Goal: Task Accomplishment & Management: Use online tool/utility

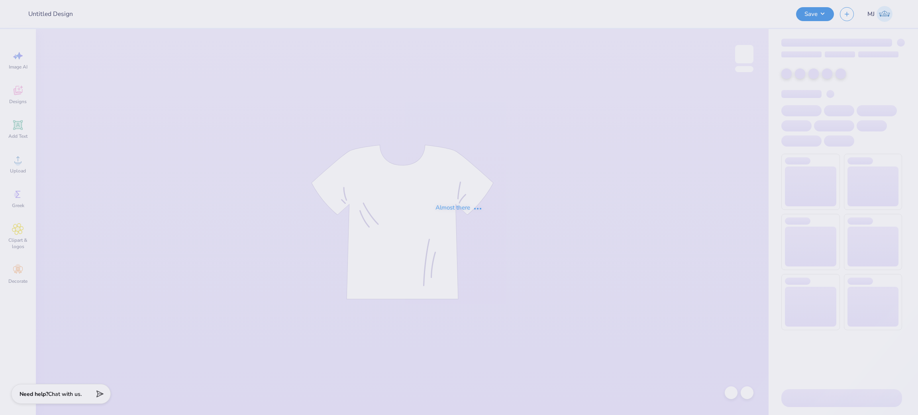
type input "Chi Omega Make a Wish"
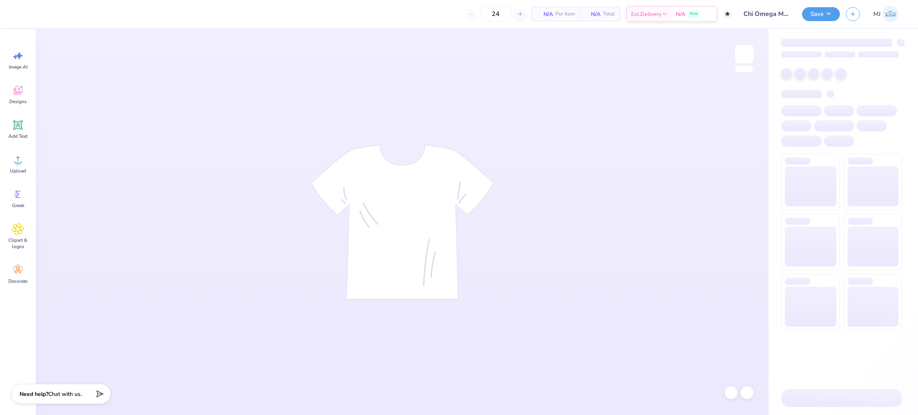
type input "50"
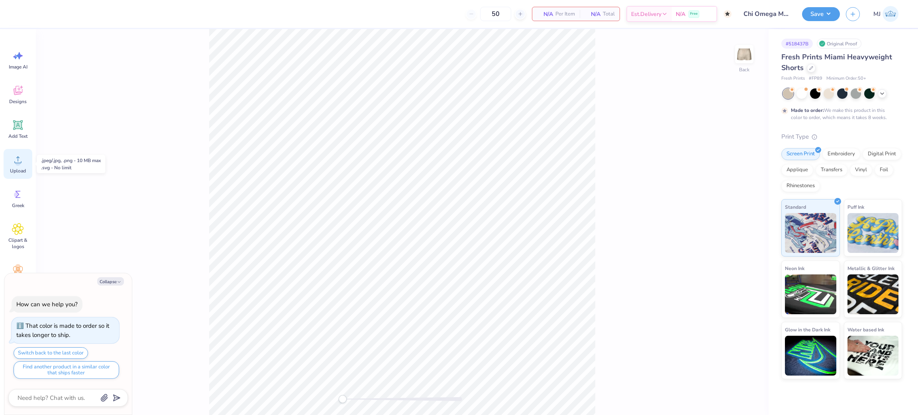
click at [16, 166] on div "Upload" at bounding box center [18, 164] width 29 height 30
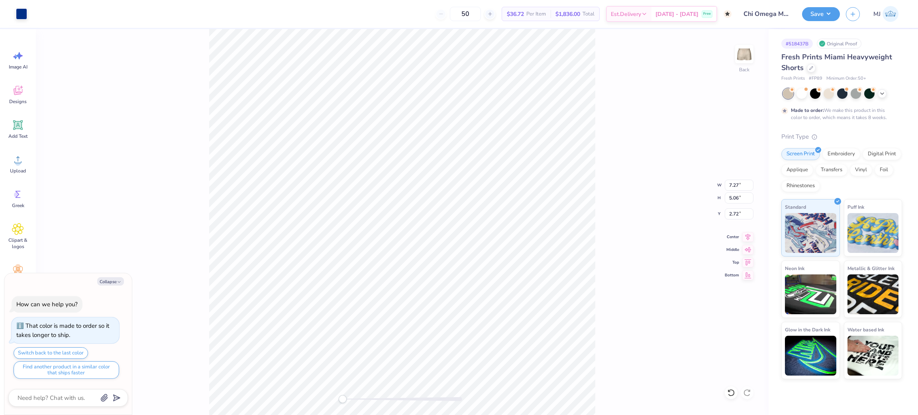
type textarea "x"
click at [733, 186] on input "7.27" at bounding box center [739, 185] width 29 height 11
type input "6.00"
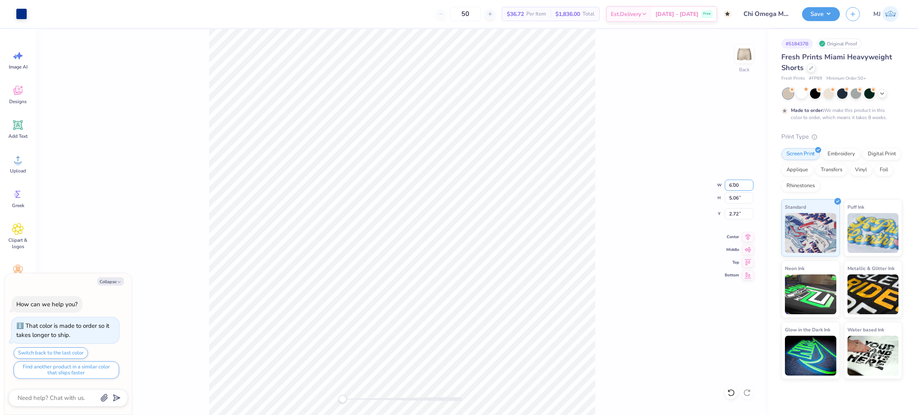
type textarea "x"
type input "4.18"
type input "3.16"
type textarea "x"
click at [733, 185] on input "6.00" at bounding box center [739, 185] width 29 height 11
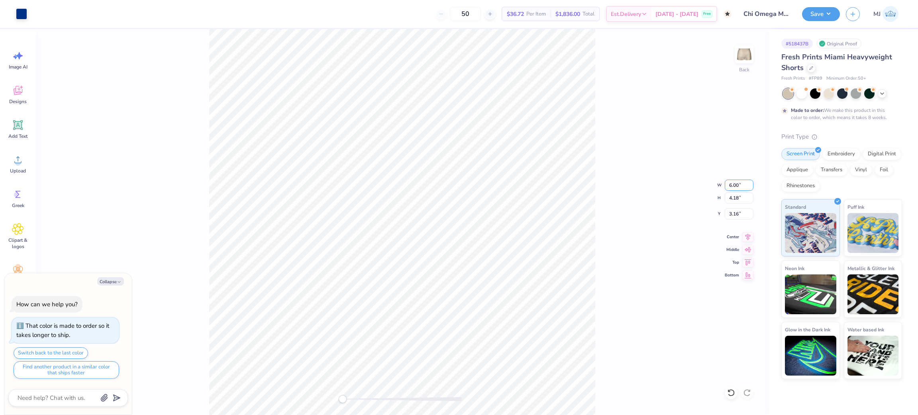
click at [733, 185] on input "6.00" at bounding box center [739, 185] width 29 height 11
type input "4"
type textarea "x"
type input "4.00"
type input "2.78"
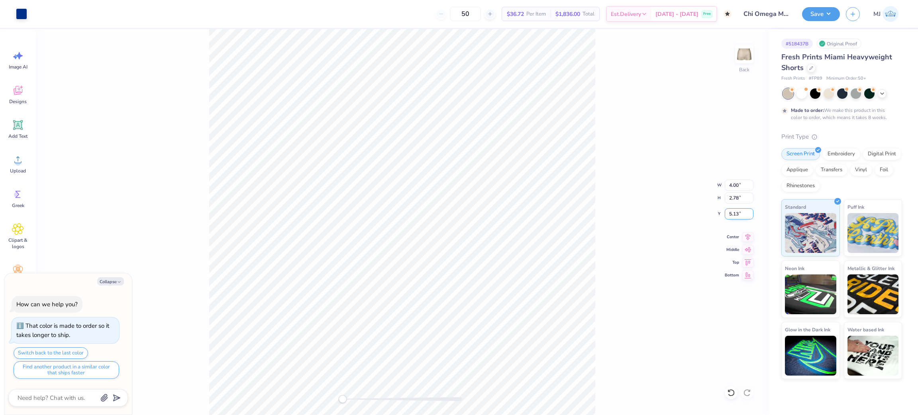
click at [731, 214] on input "5.13" at bounding box center [739, 213] width 29 height 11
type input "6"
type textarea "x"
click at [732, 211] on input "6" at bounding box center [739, 213] width 29 height 11
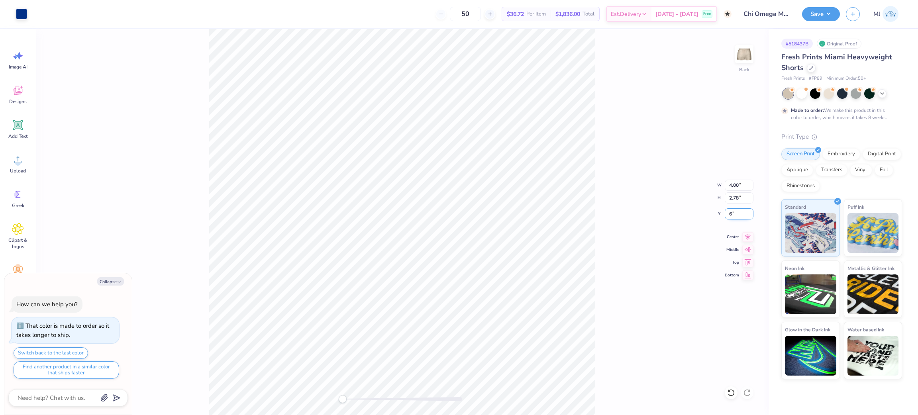
click at [732, 211] on input "6" at bounding box center [739, 213] width 29 height 11
click at [730, 213] on input "6" at bounding box center [739, 213] width 29 height 11
click at [730, 212] on input "6" at bounding box center [739, 213] width 29 height 11
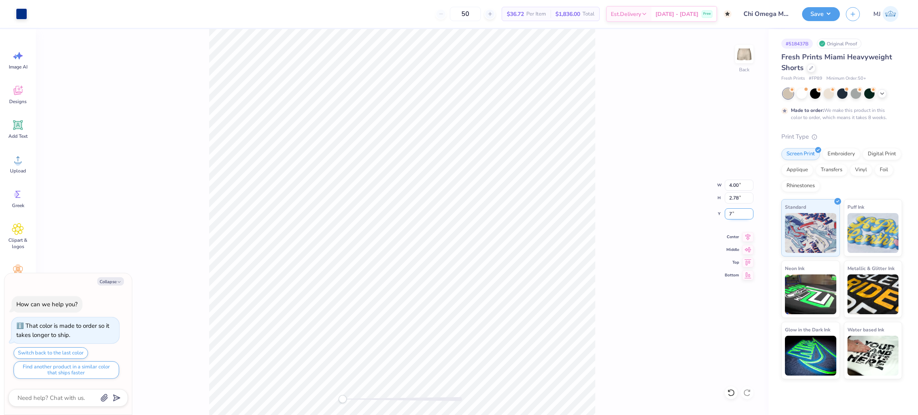
type input "7"
click at [644, 264] on div "Back W 4.00 4.00 " H 2.78 2.78 " Y 7 7 " Center Middle Top Bottom" at bounding box center [402, 222] width 732 height 386
type textarea "x"
click at [731, 216] on input "6.89" at bounding box center [739, 213] width 29 height 11
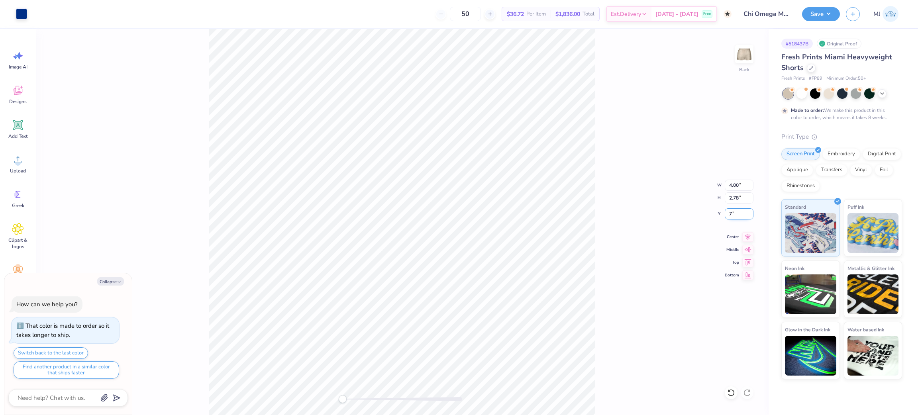
type input "7"
click at [681, 237] on div "Back W 4.00 4.00 " H 2.78 2.78 " Y 7 7 " Center Middle Top Bottom" at bounding box center [402, 222] width 732 height 386
click at [827, 14] on button "Save" at bounding box center [821, 13] width 38 height 14
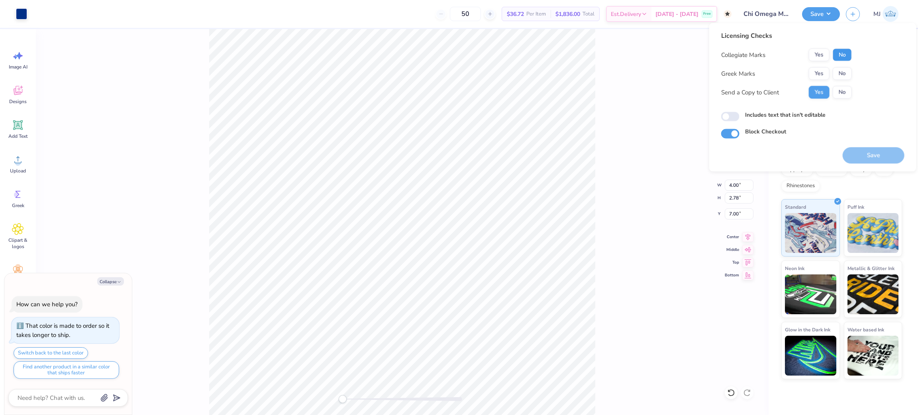
click at [843, 59] on button "No" at bounding box center [841, 55] width 19 height 13
click at [815, 72] on button "Yes" at bounding box center [819, 73] width 21 height 13
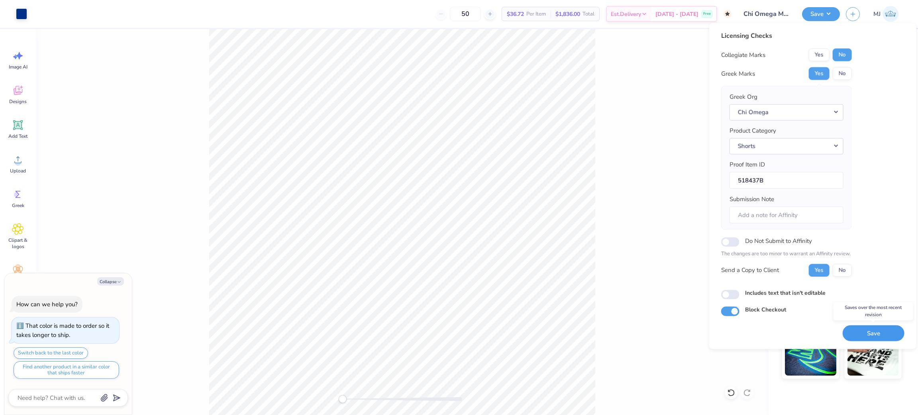
click at [872, 334] on button "Save" at bounding box center [873, 333] width 62 height 16
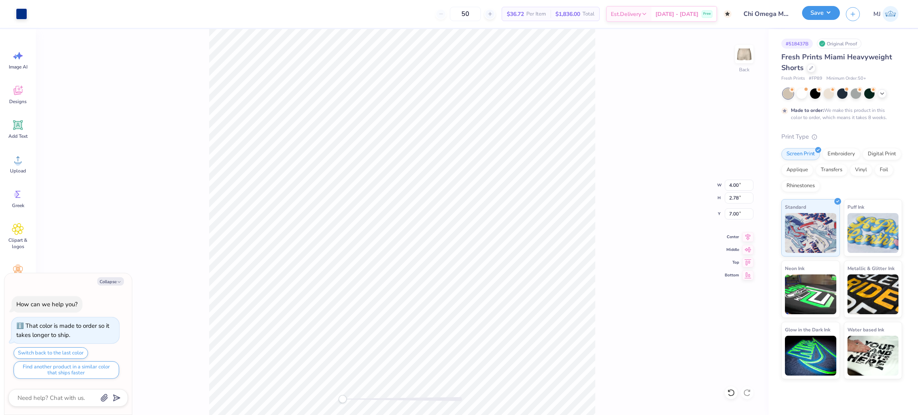
click at [828, 14] on button "Save" at bounding box center [821, 13] width 38 height 14
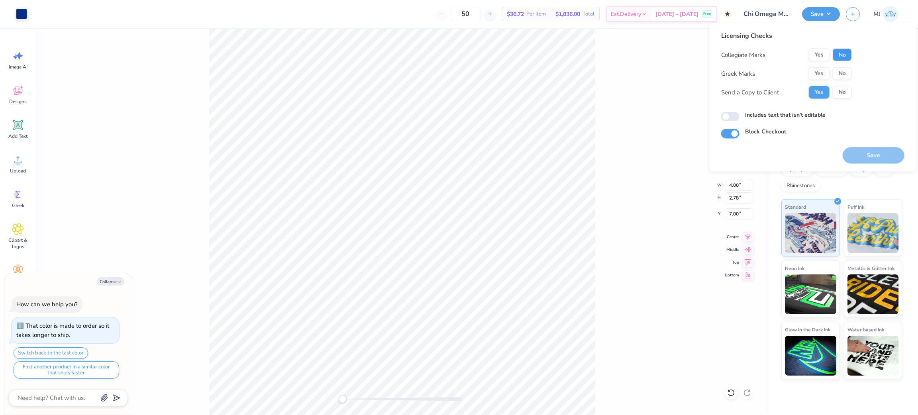
click at [846, 52] on button "No" at bounding box center [841, 55] width 19 height 13
click at [846, 71] on button "No" at bounding box center [841, 73] width 19 height 13
click at [859, 155] on button "Save" at bounding box center [873, 155] width 62 height 16
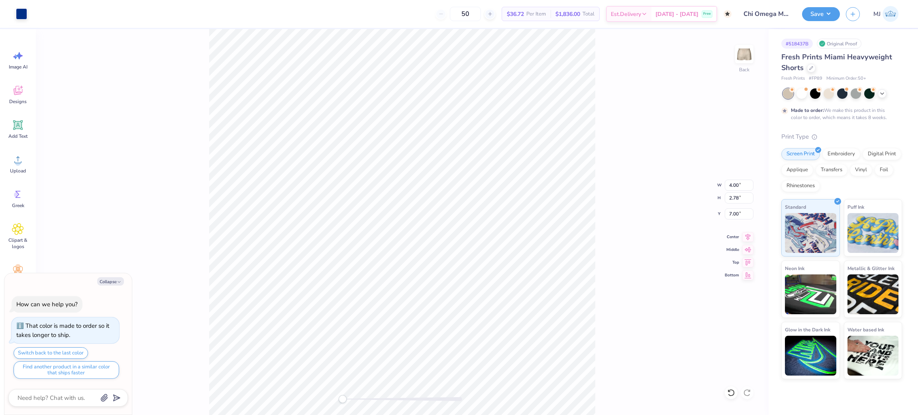
click at [614, 357] on div "Back W 4.00 4.00 " H 2.78 2.78 " Y 7.00 7.00 " Center Middle Top Bottom" at bounding box center [402, 222] width 732 height 386
click at [625, 343] on div "Back W 4.00 4.00 " H 2.78 2.78 " Y 7.00 7.00 " Center Middle Top Bottom" at bounding box center [402, 222] width 732 height 386
type textarea "x"
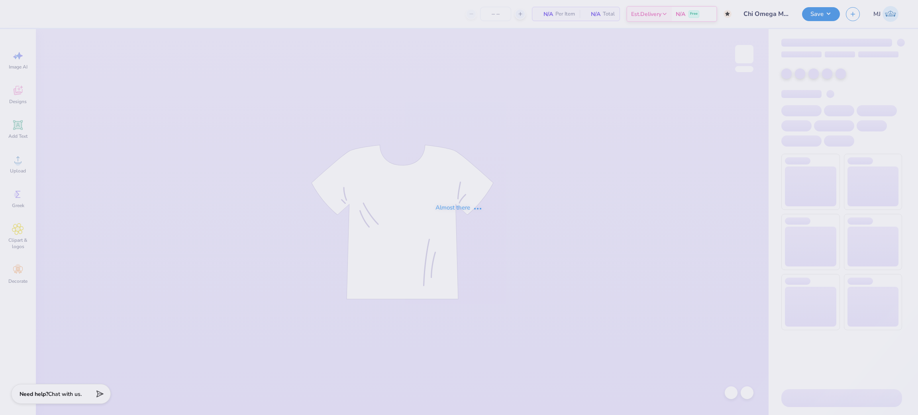
type input "50"
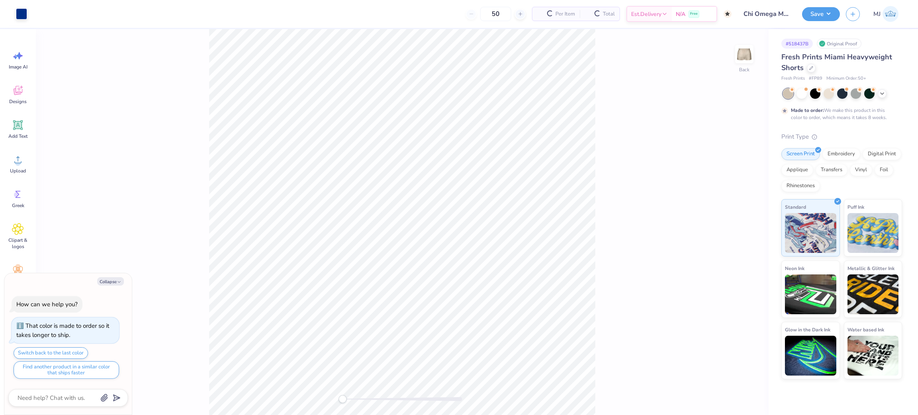
type textarea "x"
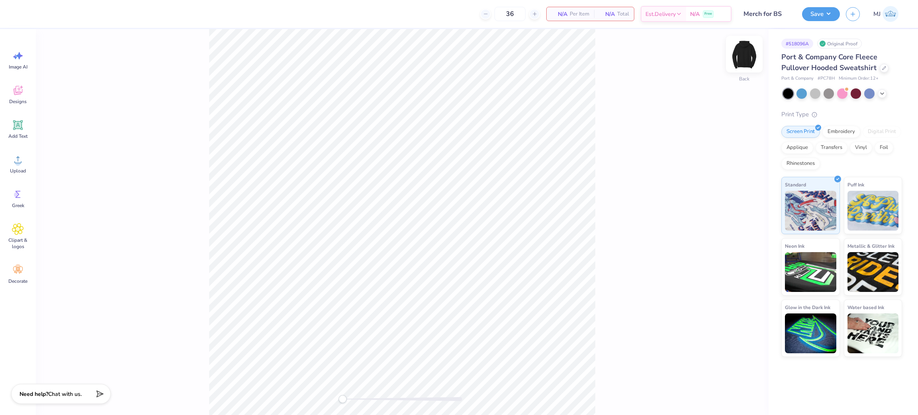
click at [737, 57] on img at bounding box center [744, 54] width 32 height 32
